Goal: Information Seeking & Learning: Learn about a topic

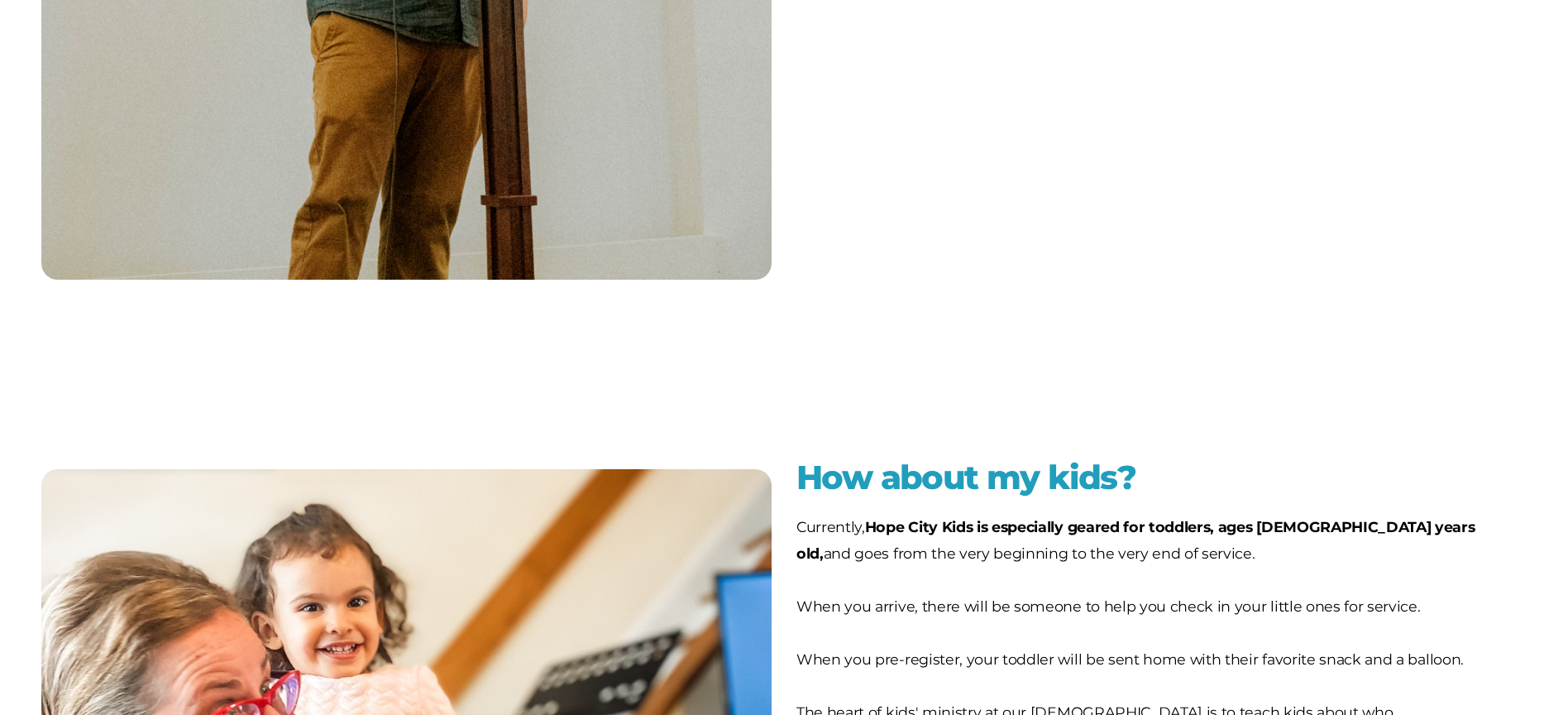
scroll to position [4432, 0]
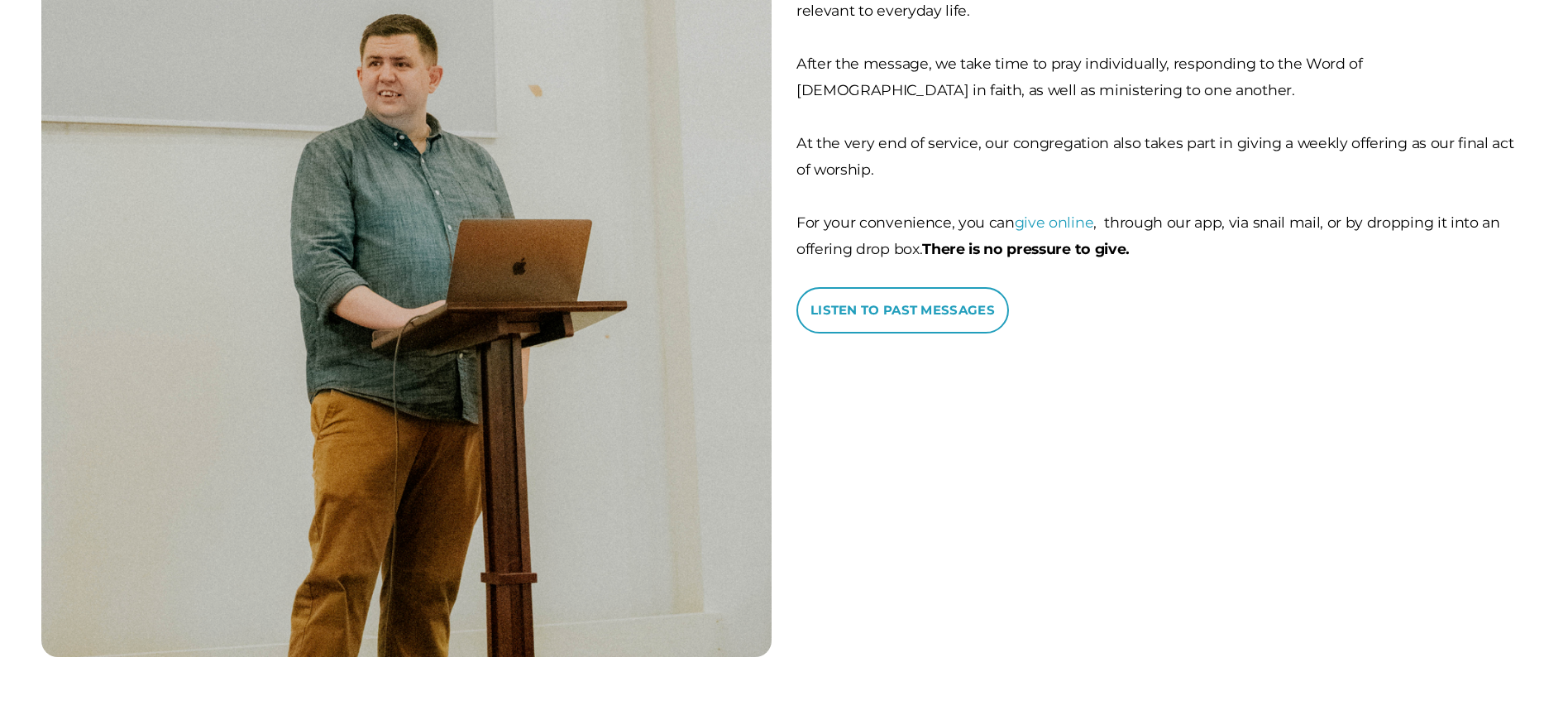
click at [928, 302] on b "Listen to past messages" at bounding box center [902, 310] width 184 height 16
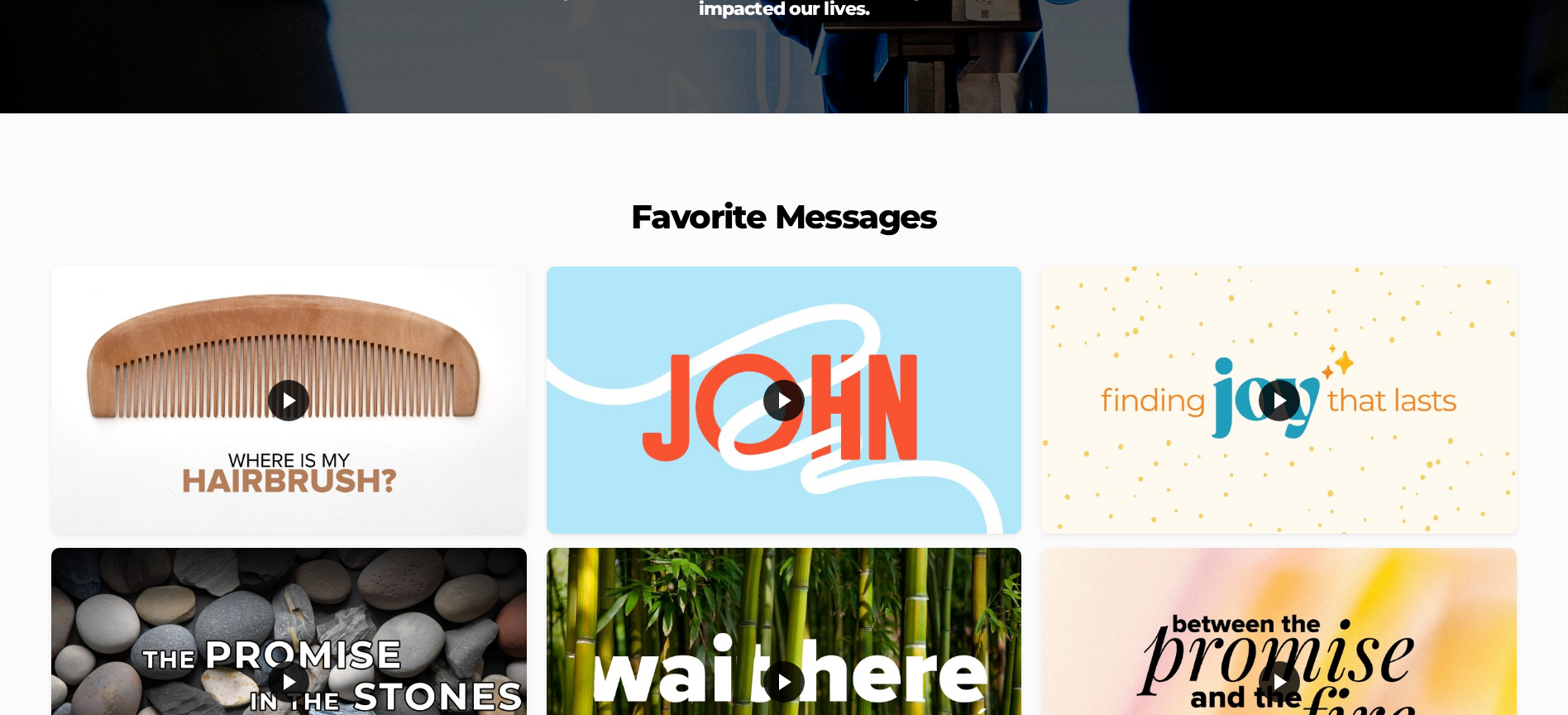
scroll to position [377, 0]
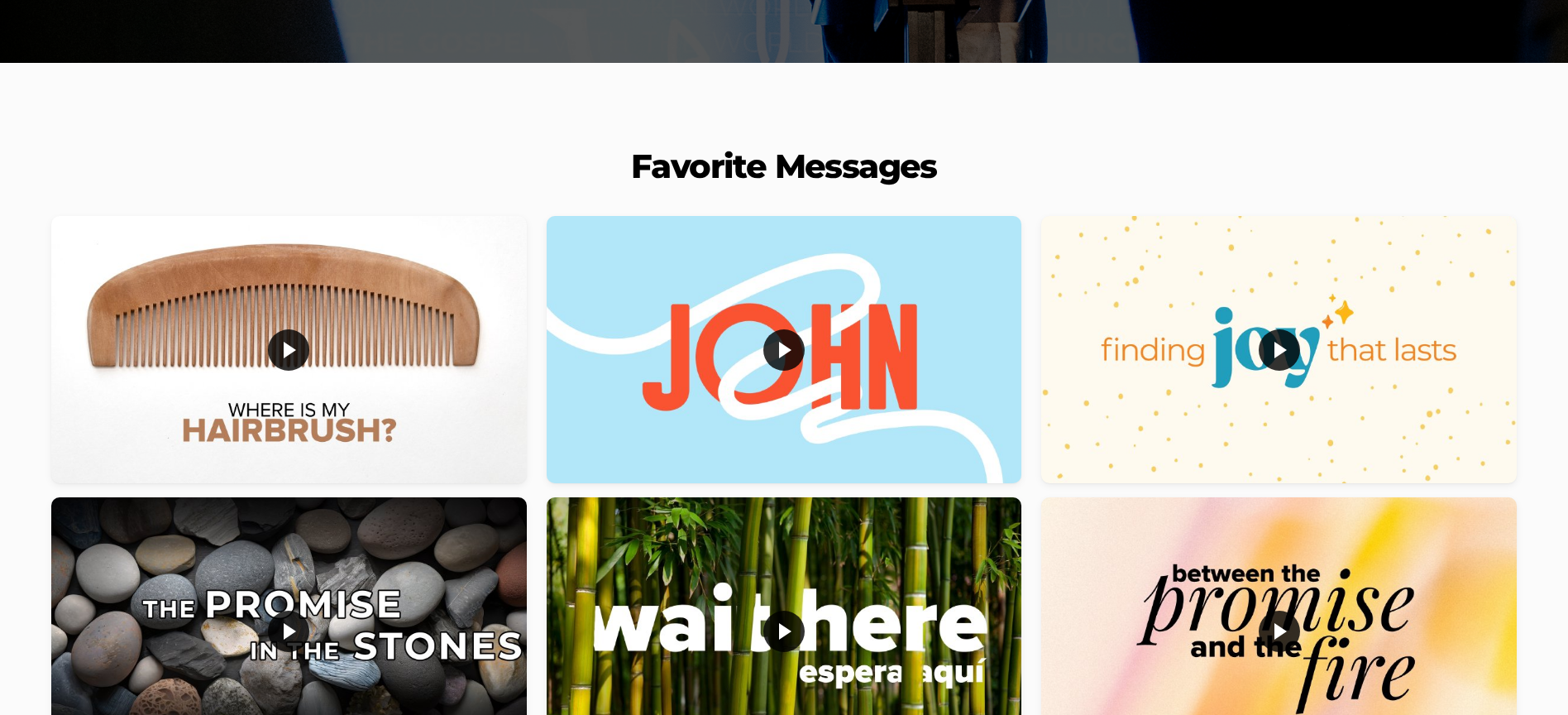
click at [784, 350] on div at bounding box center [784, 350] width 0 height 0
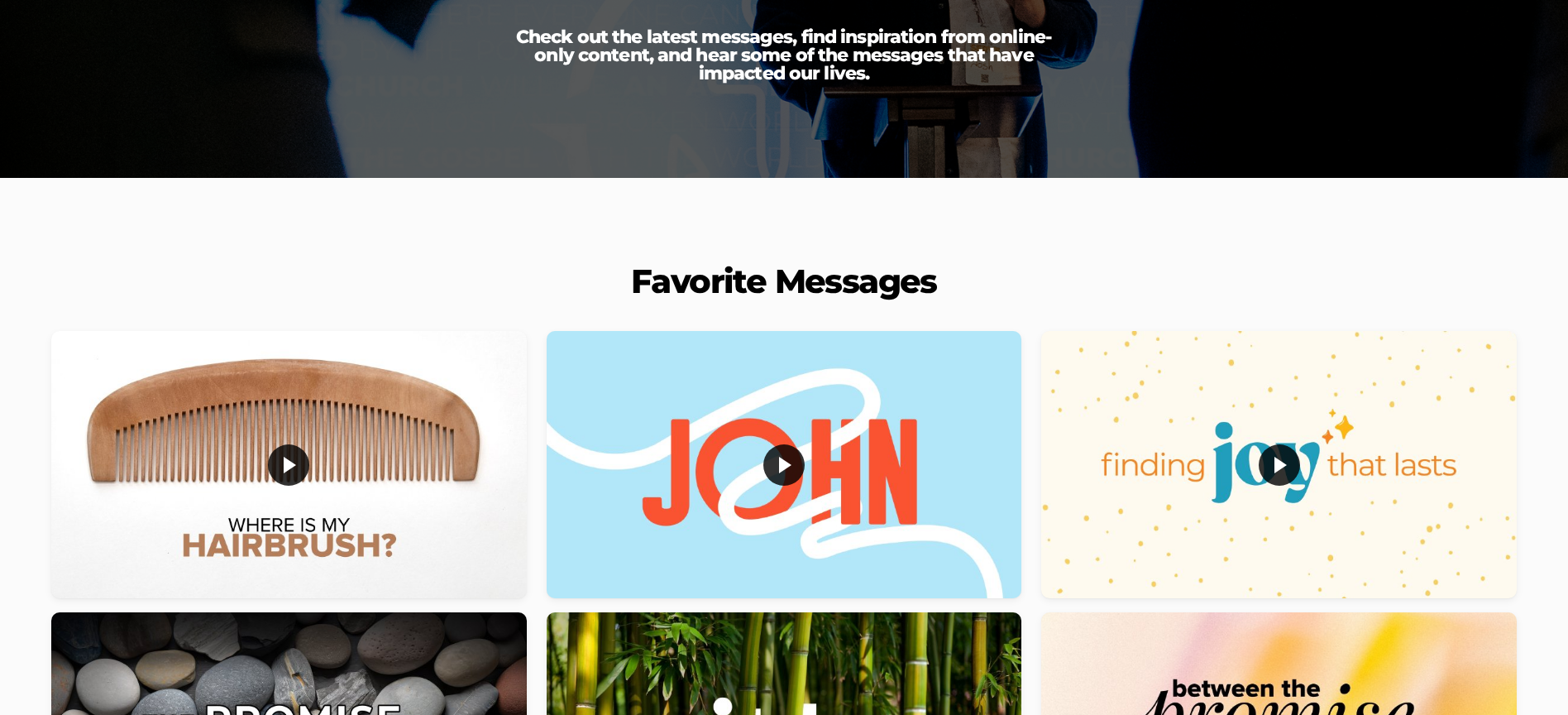
scroll to position [0, 0]
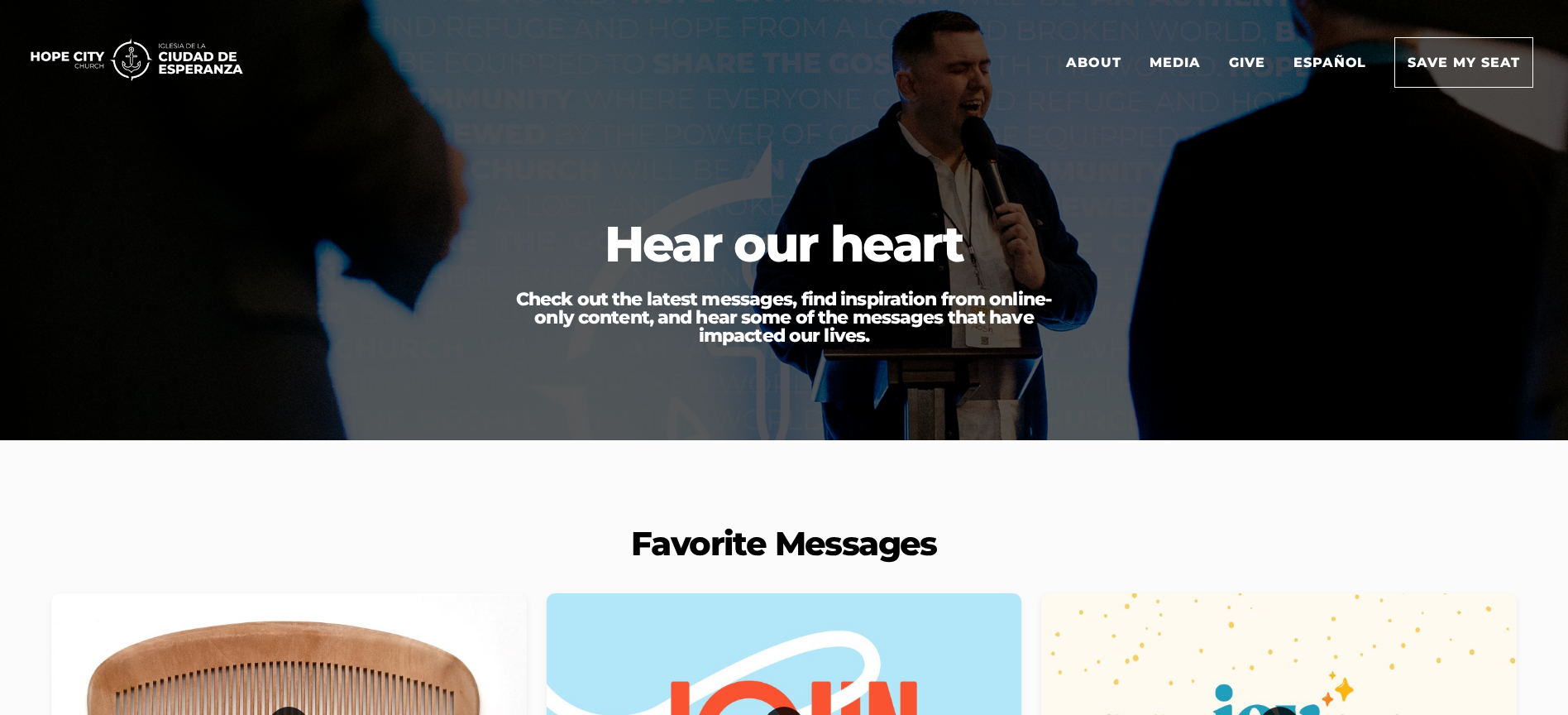
drag, startPoint x: 1093, startPoint y: 68, endPoint x: 1101, endPoint y: 97, distance: 30.1
click at [1093, 68] on link "About" at bounding box center [1093, 62] width 80 height 48
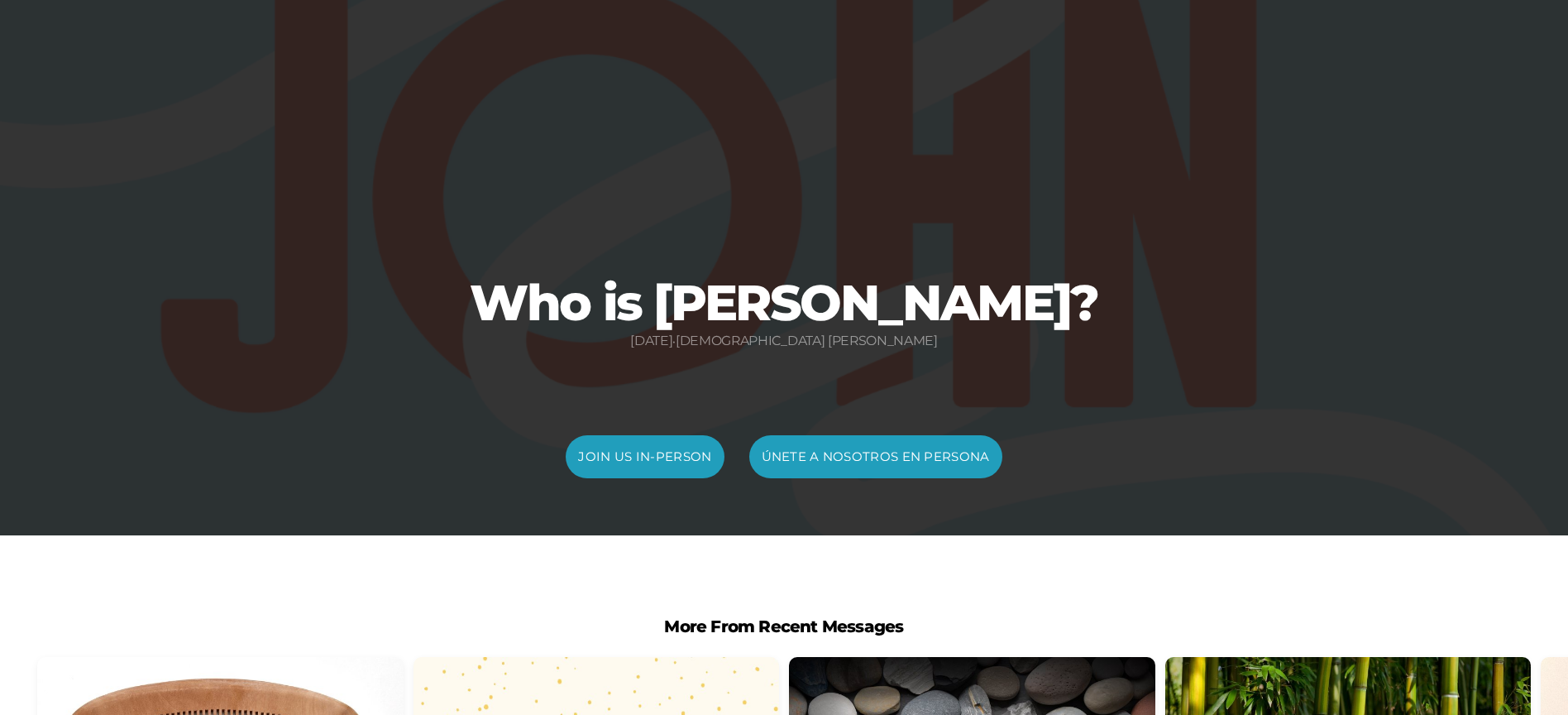
scroll to position [188, 0]
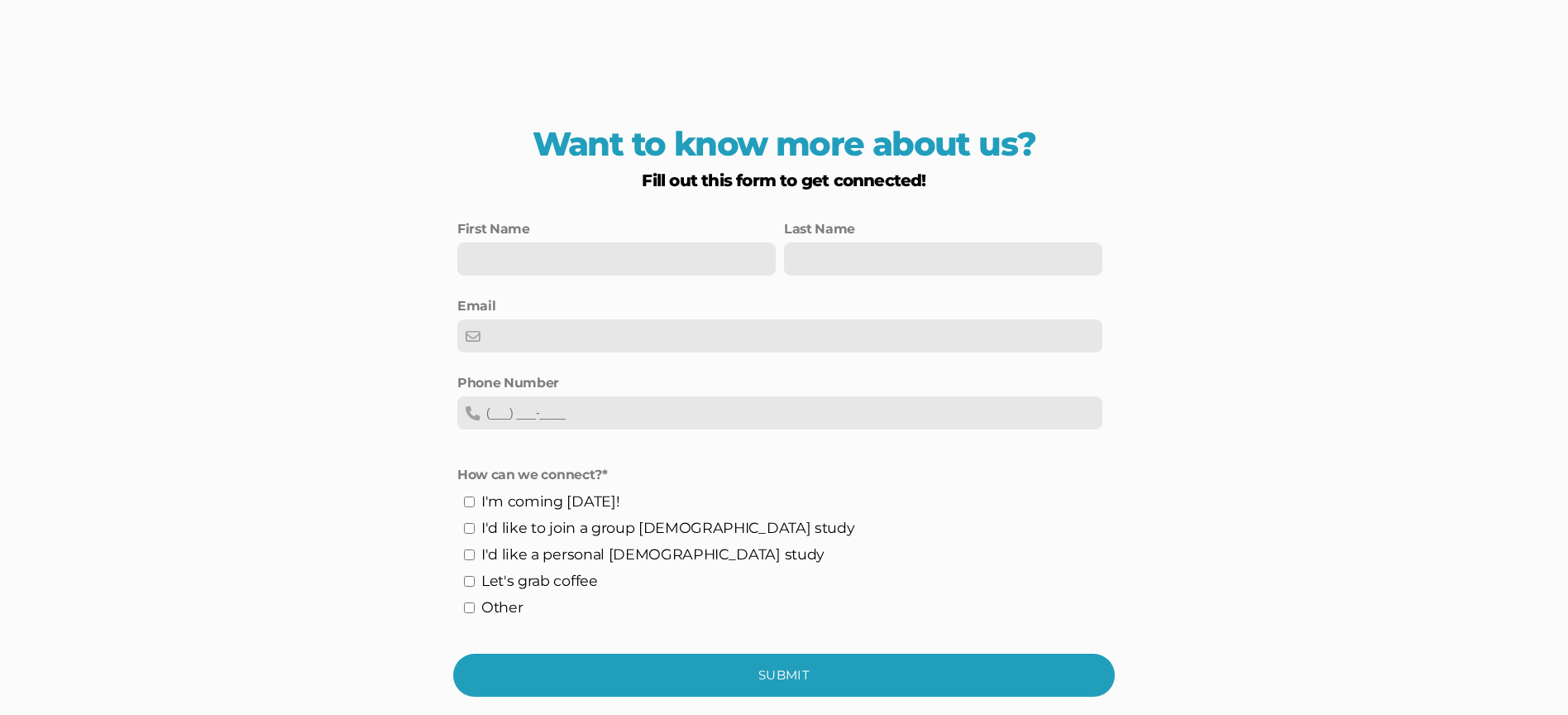
scroll to position [4662, 0]
